Goal: Task Accomplishment & Management: Use online tool/utility

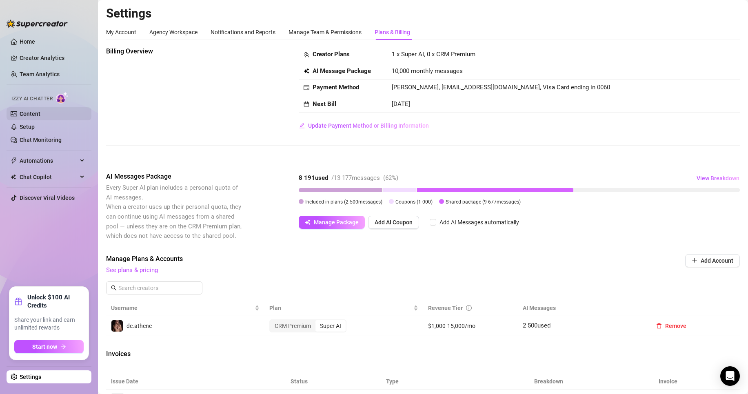
scroll to position [41, 0]
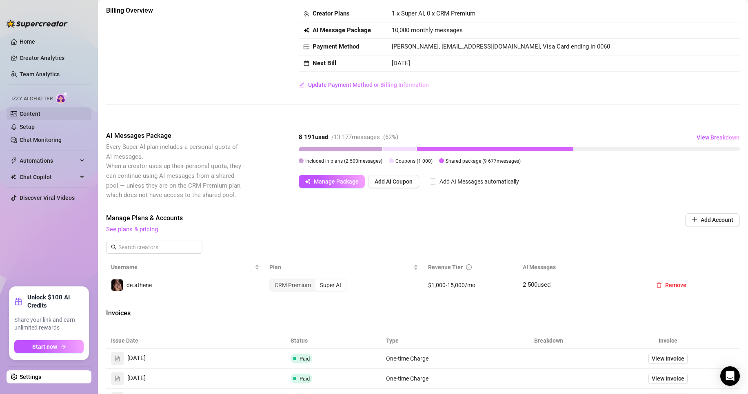
click at [40, 112] on link "Content" at bounding box center [30, 114] width 21 height 7
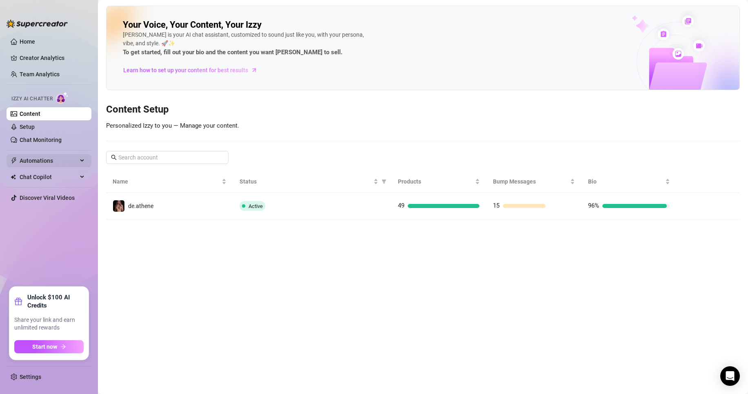
click at [60, 161] on span "Automations" at bounding box center [49, 160] width 58 height 13
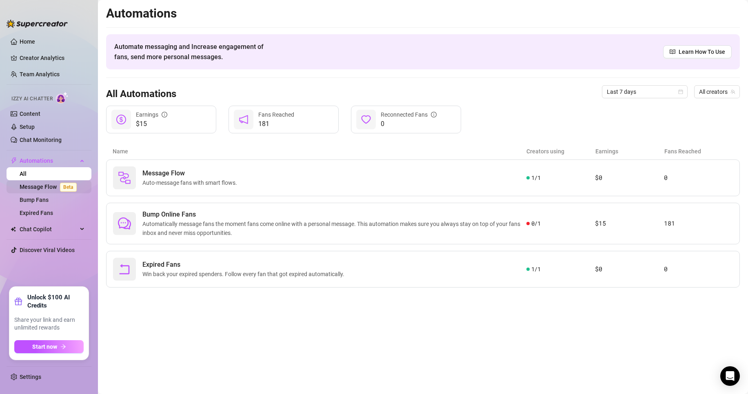
click at [58, 189] on link "Message Flow Beta" at bounding box center [50, 187] width 60 height 7
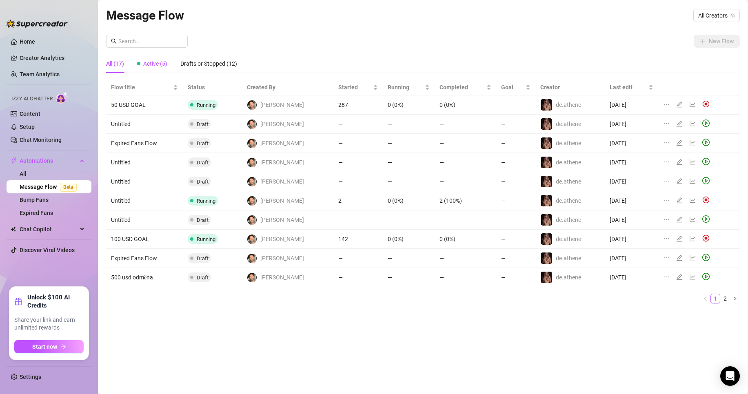
click at [156, 61] on span "Active (5)" at bounding box center [155, 63] width 24 height 7
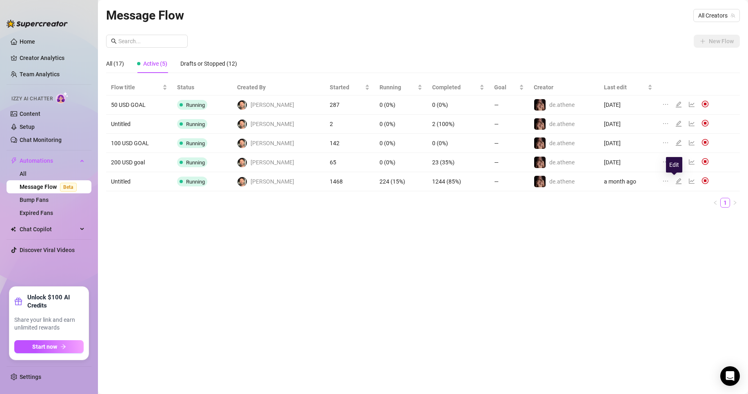
click at [676, 183] on icon "edit" at bounding box center [678, 181] width 7 height 7
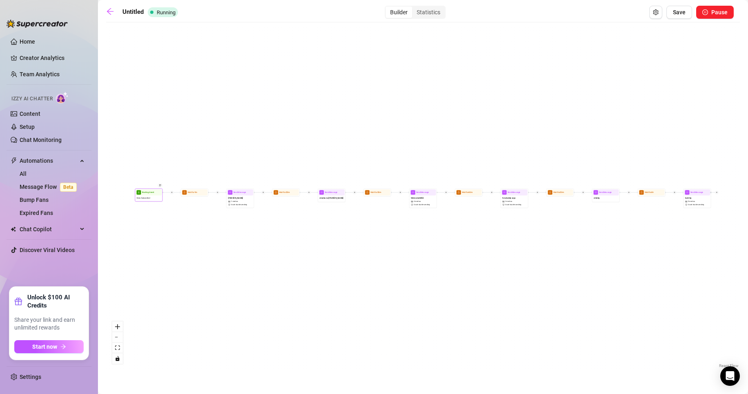
click at [141, 197] on span "New Subscriber" at bounding box center [143, 198] width 13 height 3
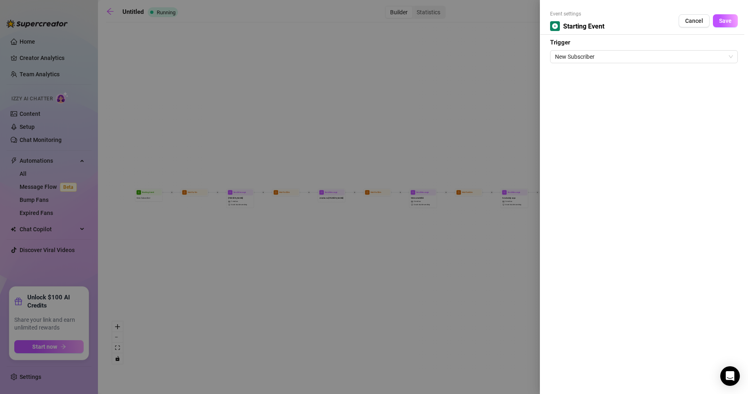
click at [504, 115] on div at bounding box center [374, 197] width 748 height 394
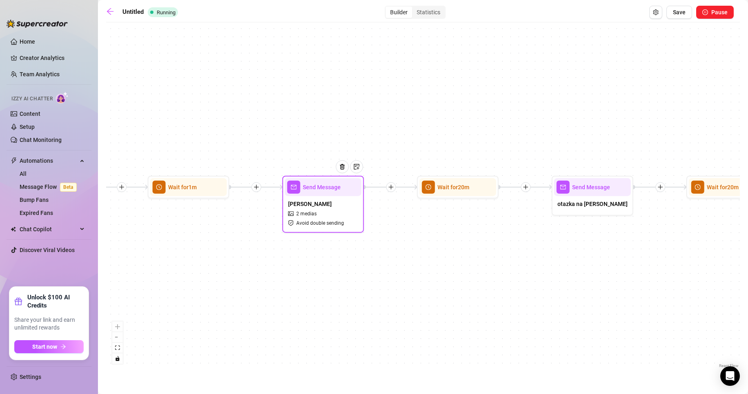
click at [321, 209] on div "[PERSON_NAME] 2 medias Avoid double sending" at bounding box center [323, 213] width 77 height 34
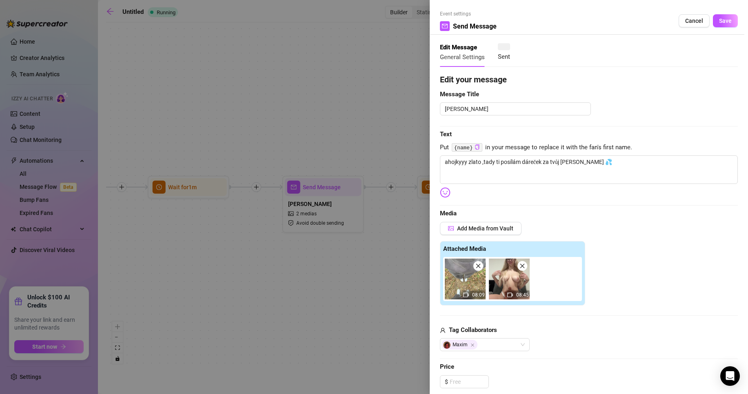
click at [524, 271] on img at bounding box center [509, 279] width 41 height 41
click at [522, 266] on icon "close" at bounding box center [522, 266] width 4 height 4
click at [722, 22] on span "Save" at bounding box center [725, 21] width 13 height 7
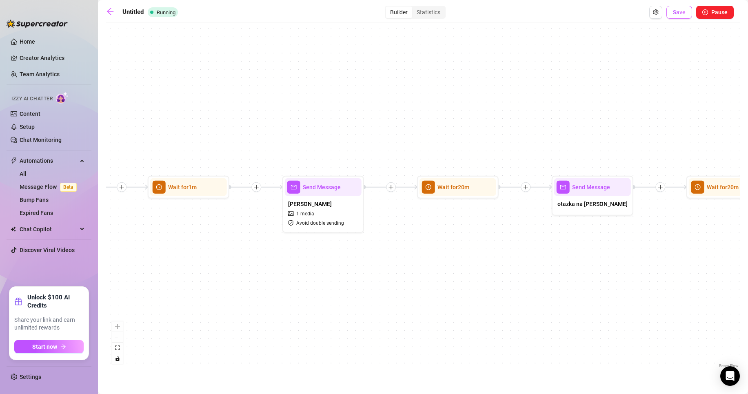
click at [679, 13] on span "Save" at bounding box center [679, 12] width 13 height 7
